Goal: Transaction & Acquisition: Purchase product/service

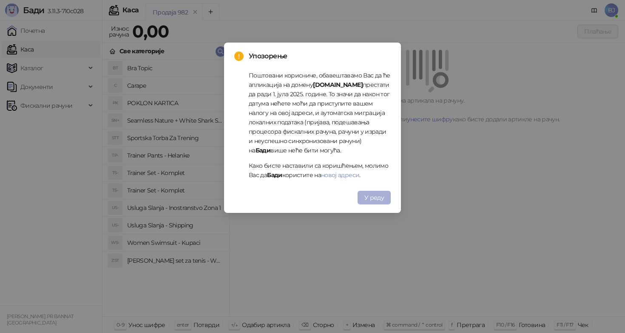
click at [389, 204] on button "У реду" at bounding box center [374, 198] width 33 height 14
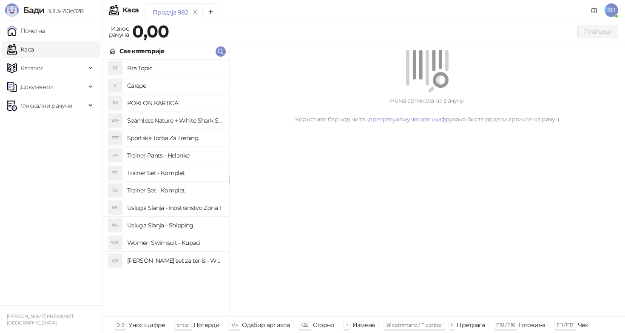
click at [186, 154] on h4 "Trainer Pants - Helanke" at bounding box center [174, 155] width 95 height 14
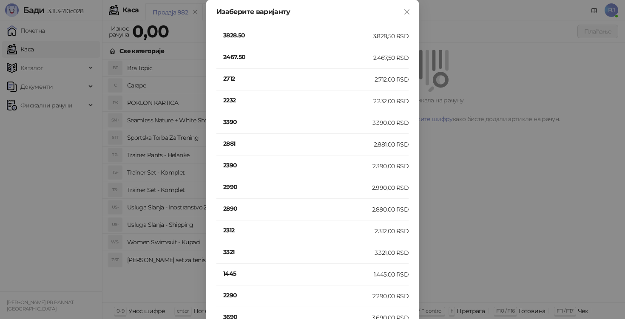
scroll to position [179, 0]
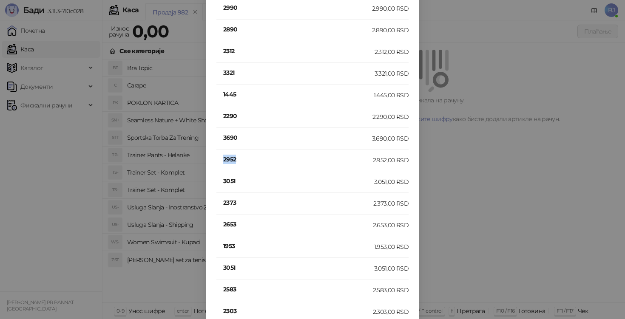
click at [224, 160] on h4 "2952" at bounding box center [298, 159] width 150 height 9
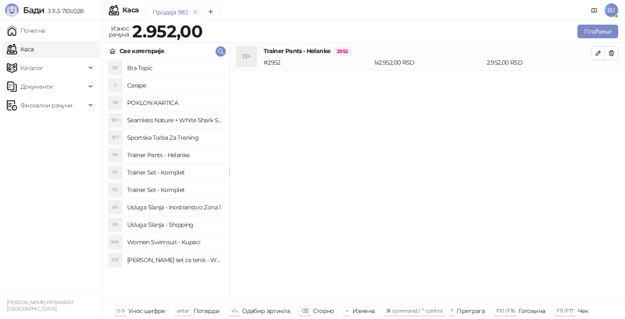
scroll to position [0, 0]
click at [191, 154] on h4 "Trainer Pants - Helanke" at bounding box center [174, 155] width 95 height 14
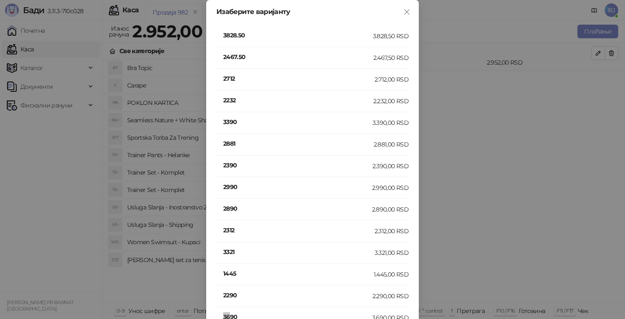
scroll to position [2, 0]
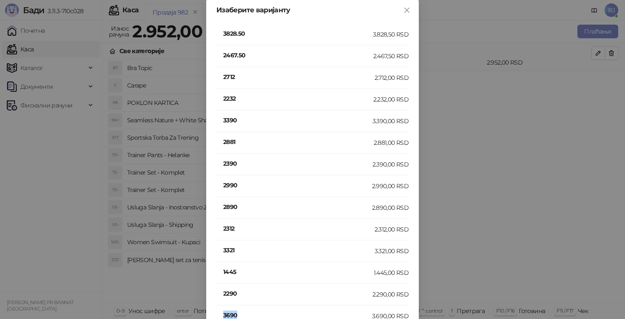
click at [230, 315] on h4 "3690" at bounding box center [297, 315] width 149 height 9
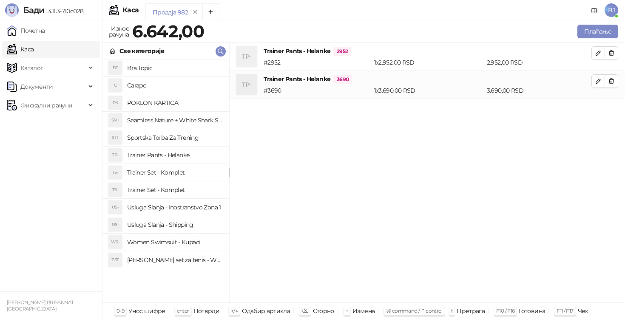
click at [189, 223] on h4 "Usluga Slanja - Shipping" at bounding box center [174, 225] width 95 height 14
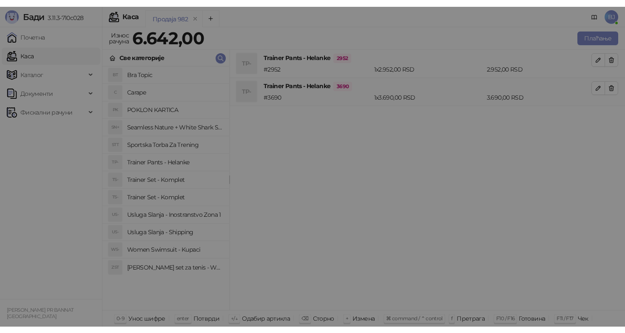
scroll to position [0, 0]
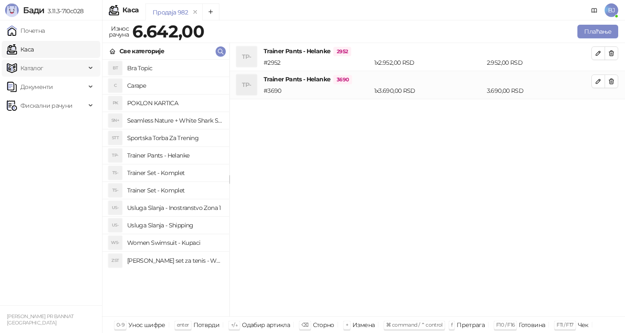
click at [45, 68] on span "Каталог" at bounding box center [46, 68] width 79 height 17
click at [46, 128] on link "Артикли" at bounding box center [29, 124] width 39 height 17
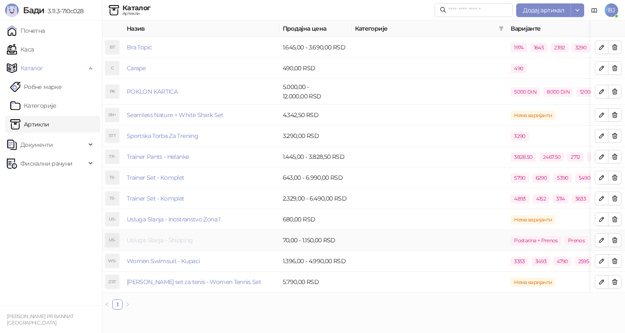
click at [186, 238] on link "Usluga Slanja - Shipping" at bounding box center [160, 240] width 66 height 8
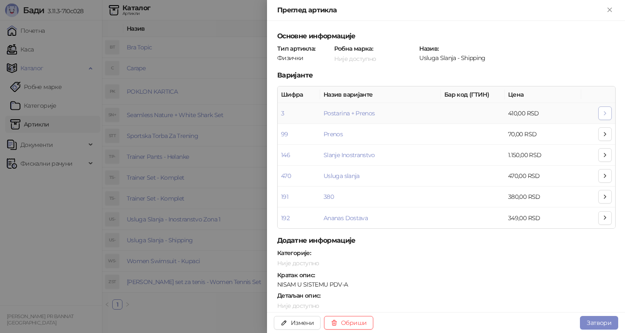
click at [605, 115] on icon "button" at bounding box center [605, 113] width 7 height 7
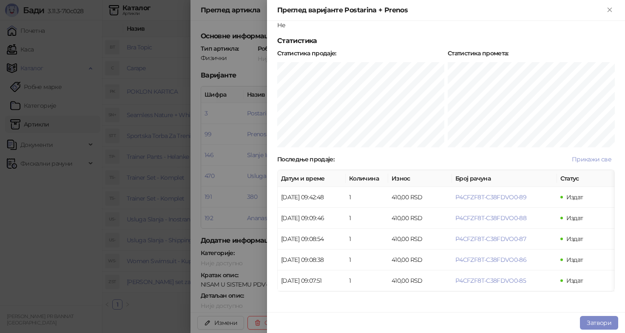
scroll to position [131, 0]
click at [613, 328] on button "Затвори" at bounding box center [599, 323] width 38 height 14
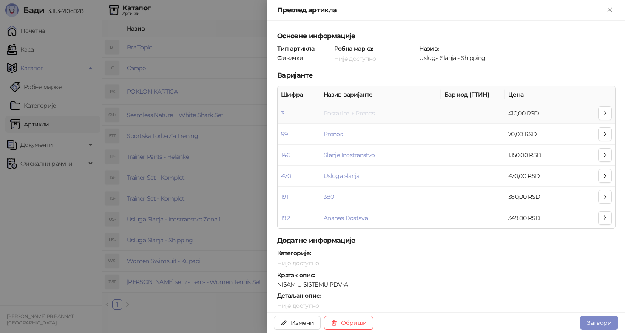
click at [341, 115] on link "Postarina + Prenos" at bounding box center [349, 113] width 51 height 8
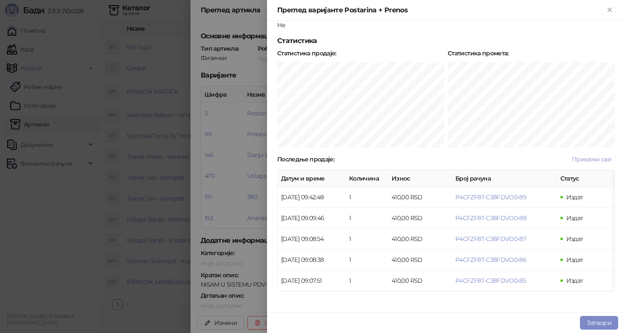
click at [257, 156] on div at bounding box center [312, 166] width 625 height 333
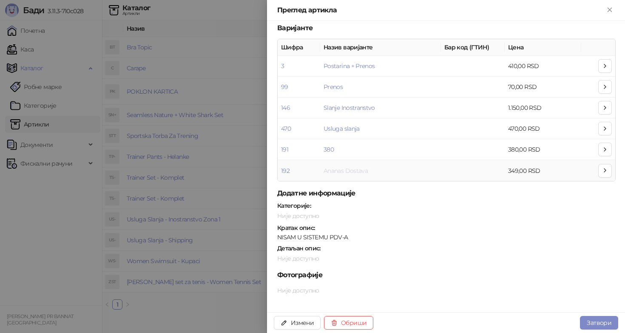
scroll to position [47, 0]
click at [296, 318] on button "Измени" at bounding box center [297, 323] width 47 height 14
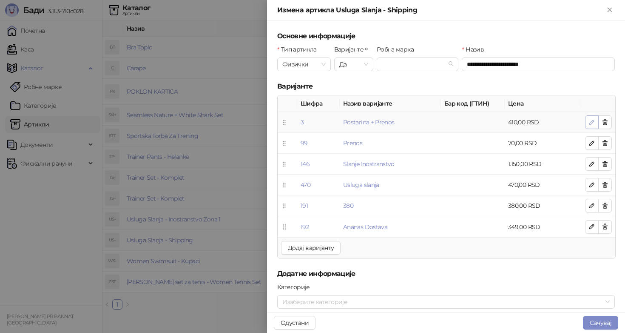
click at [592, 122] on icon "button" at bounding box center [592, 122] width 7 height 7
type input "**********"
type input "*"
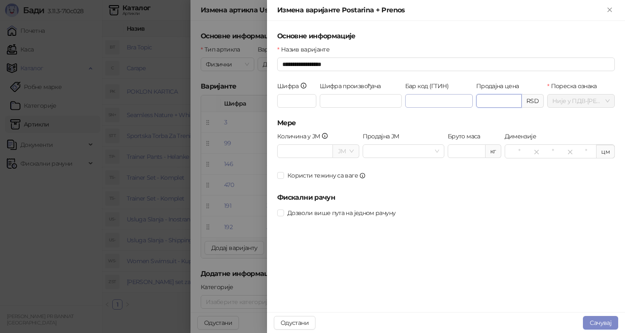
drag, startPoint x: 502, startPoint y: 100, endPoint x: 455, endPoint y: 100, distance: 46.4
click at [455, 100] on div "Шифра * Шифра произвођача Бар код (ГТИН) Продајна цена ****** RSD Пореска ознак…" at bounding box center [446, 99] width 341 height 37
type input "******"
click at [599, 318] on button "Сачувај" at bounding box center [600, 323] width 35 height 14
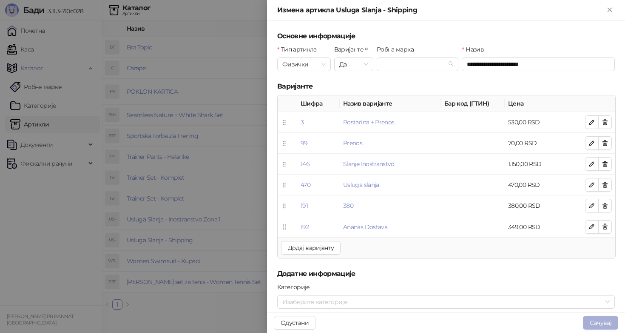
click at [599, 321] on button "Сачувај" at bounding box center [600, 323] width 35 height 14
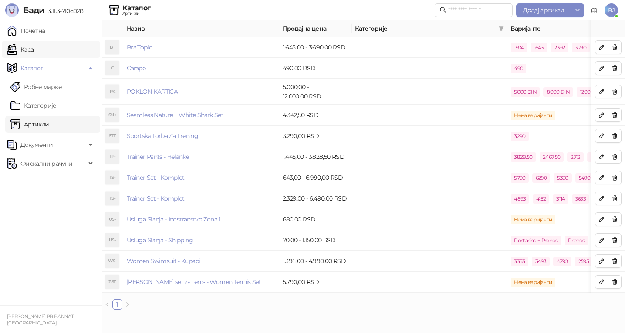
click at [34, 48] on link "Каса" at bounding box center [20, 49] width 27 height 17
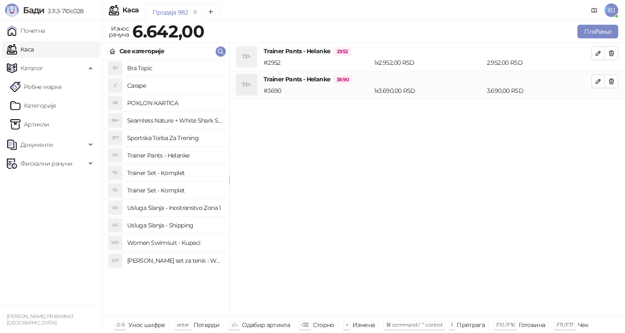
click at [177, 221] on h4 "Usluga Slanja - Shipping" at bounding box center [174, 225] width 95 height 14
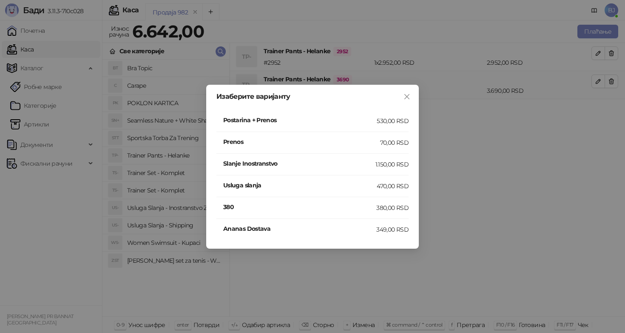
click at [330, 125] on div "Postarina + Prenos" at bounding box center [300, 120] width 154 height 11
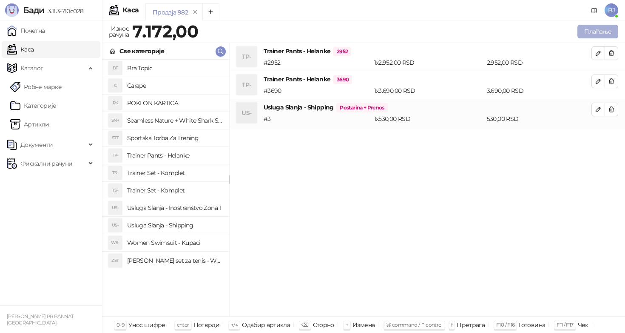
click at [592, 29] on button "Плаћање" at bounding box center [598, 32] width 41 height 14
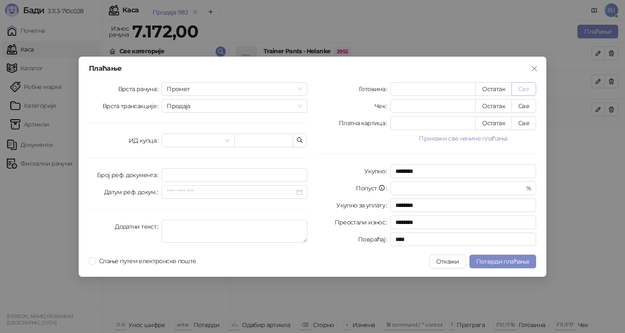
click at [528, 85] on button "Све" at bounding box center [524, 89] width 25 height 14
type input "****"
click at [526, 120] on button "Све" at bounding box center [524, 123] width 25 height 14
type input "*"
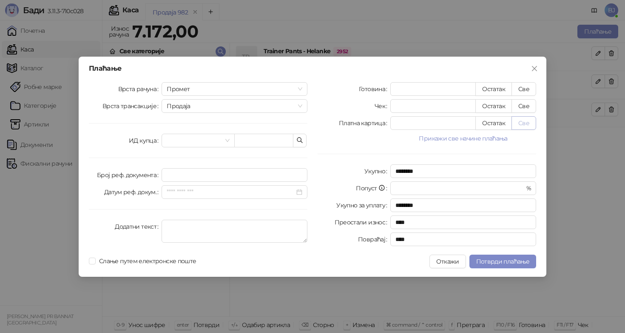
type input "****"
click at [504, 259] on span "Потврди плаћање" at bounding box center [502, 261] width 53 height 8
